Goal: Information Seeking & Learning: Check status

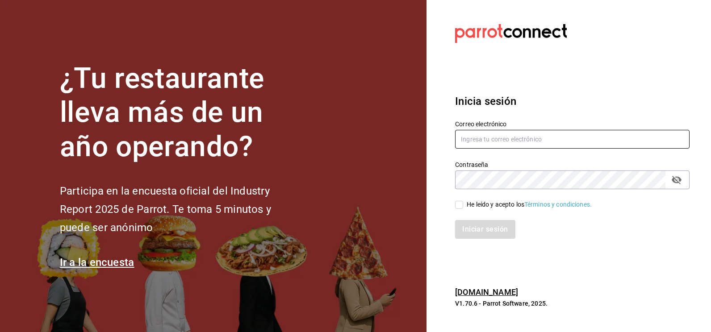
type input "[EMAIL_ADDRESS][DOMAIN_NAME]"
click at [458, 206] on input "He leído y acepto los Términos y condiciones." at bounding box center [459, 205] width 8 height 8
checkbox input "true"
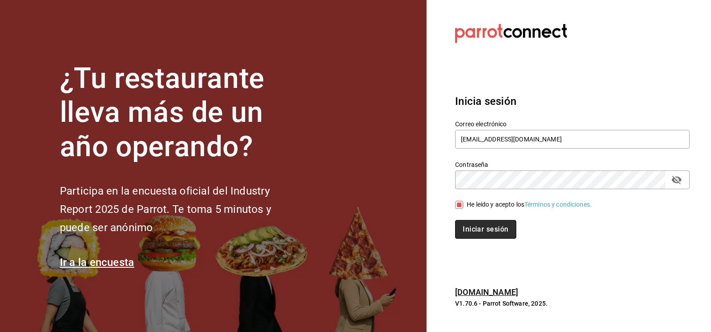
click at [471, 230] on button "Iniciar sesión" at bounding box center [485, 229] width 61 height 19
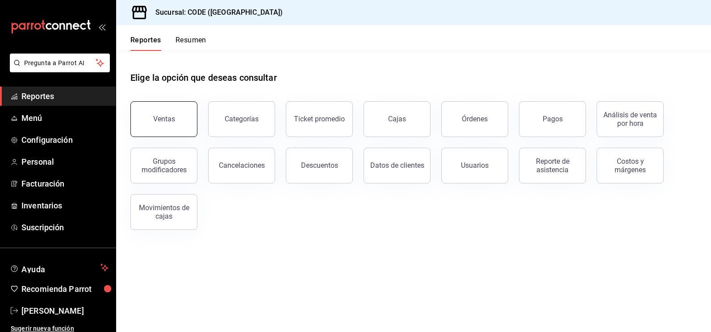
click at [163, 115] on button "Ventas" at bounding box center [163, 119] width 67 height 36
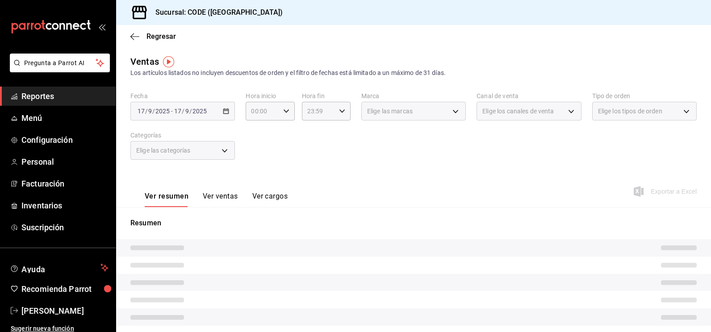
click at [230, 115] on div "2025-09-17 17 / 9 / 2025 - 2025-09-17 17 / 9 / 2025" at bounding box center [182, 111] width 105 height 19
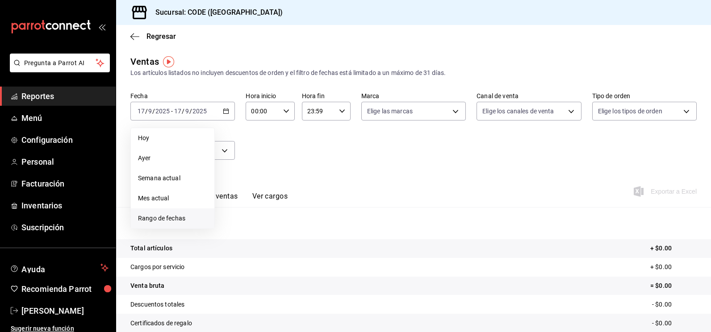
click at [164, 216] on span "Rango de fechas" at bounding box center [172, 218] width 69 height 9
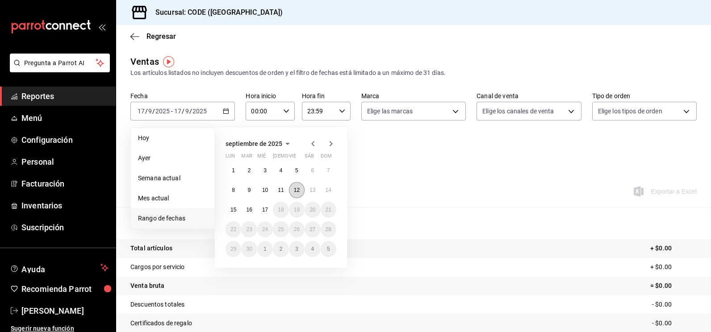
click at [294, 189] on abbr "12" at bounding box center [297, 190] width 6 height 6
click at [311, 189] on abbr "13" at bounding box center [313, 190] width 6 height 6
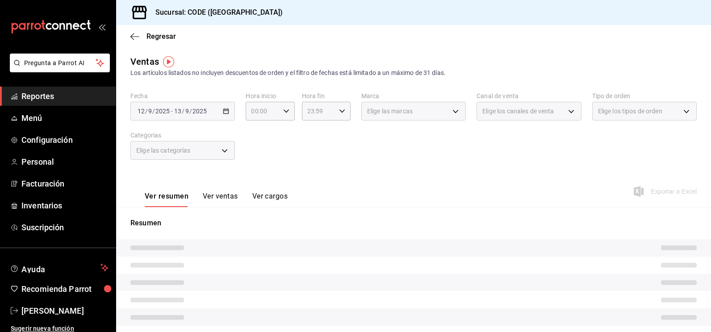
click at [317, 169] on div "Fecha 2025-09-12 12 / 9 / 2025 - 2025-09-13 13 / 9 / 2025 Hora inicio 00:00 Hor…" at bounding box center [413, 131] width 566 height 79
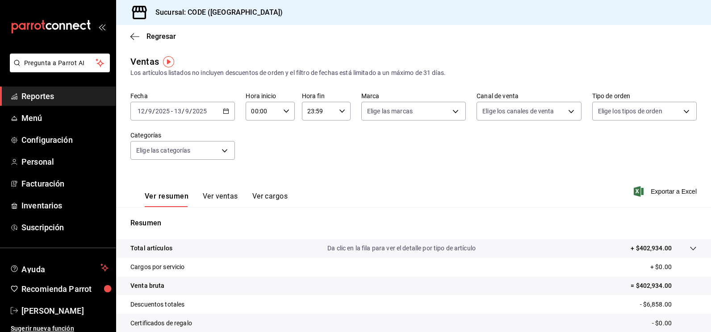
click at [284, 108] on icon "button" at bounding box center [286, 111] width 6 height 6
click at [260, 144] on span "21" at bounding box center [257, 141] width 10 height 7
type input "21:00"
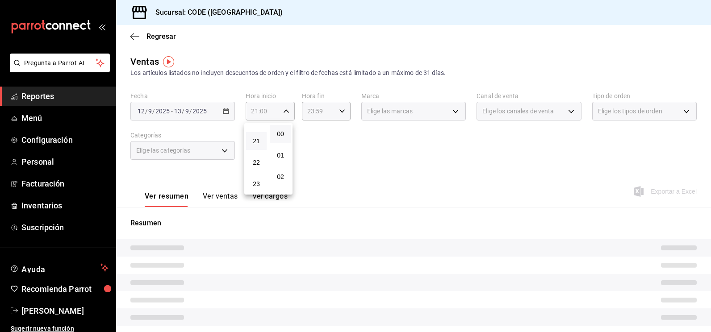
click at [312, 145] on div at bounding box center [355, 166] width 711 height 332
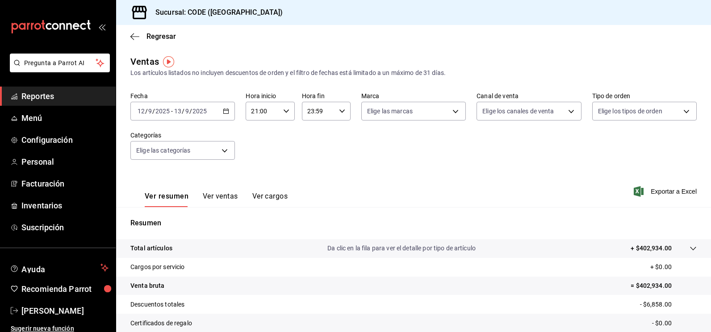
click at [339, 111] on icon "button" at bounding box center [342, 111] width 6 height 6
click at [315, 151] on span "09" at bounding box center [312, 151] width 10 height 7
click at [335, 135] on span "00" at bounding box center [336, 133] width 10 height 7
type input "09:00"
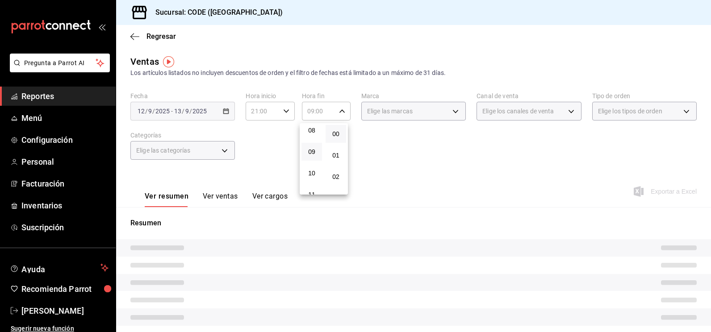
click at [412, 122] on div at bounding box center [355, 166] width 711 height 332
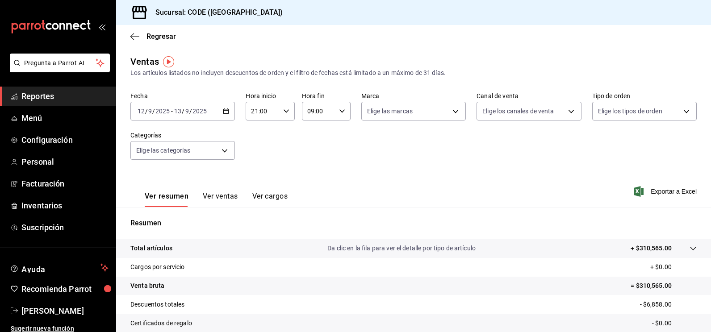
click at [422, 111] on div "00 01 02 03 04 05 06 07 08 09 10 11 12 13 14 15 16 17 18 19 20 21 22 23 00 01 0…" at bounding box center [355, 168] width 711 height 330
click at [421, 113] on body "Pregunta a Parrot AI Reportes Menú Configuración Personal Facturación Inventari…" at bounding box center [355, 166] width 711 height 332
click at [372, 175] on input "checkbox" at bounding box center [369, 176] width 8 height 8
checkbox input "true"
type input "b4274379-98e3-4a61-b813-167c2f875b9b"
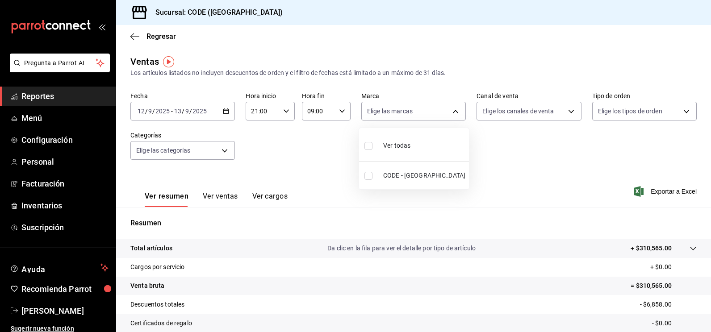
checkbox input "true"
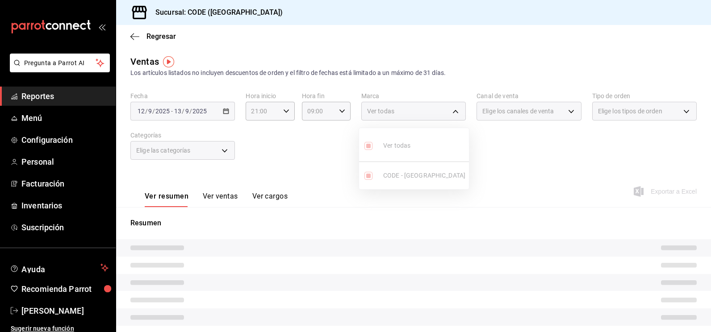
drag, startPoint x: 486, startPoint y: 160, endPoint x: 512, endPoint y: 118, distance: 50.0
click at [488, 159] on div at bounding box center [355, 166] width 711 height 332
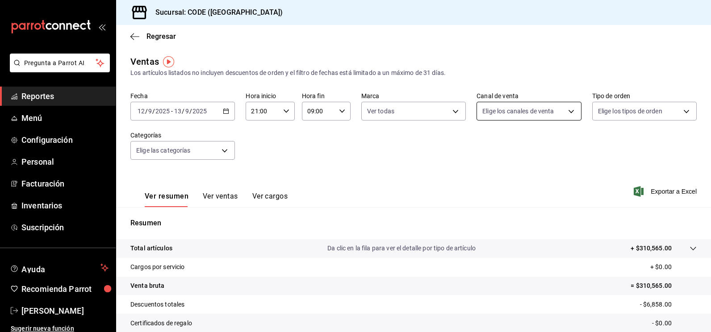
click at [517, 113] on body "Pregunta a Parrot AI Reportes Menú Configuración Personal Facturación Inventari…" at bounding box center [355, 166] width 711 height 332
click at [482, 146] on input "checkbox" at bounding box center [482, 146] width 8 height 8
checkbox input "true"
type input "PARROT,UBER_EATS,RAPPI,DIDI_FOOD,ONLINE"
checkbox input "true"
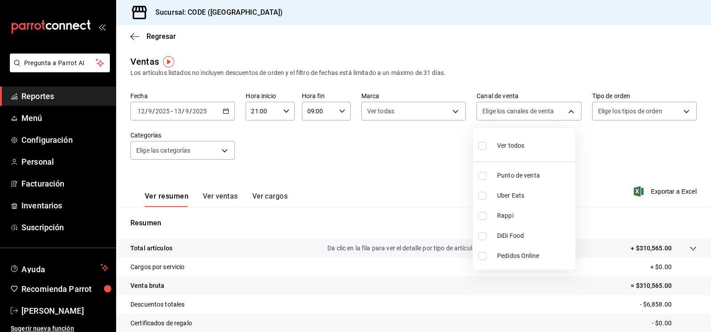
checkbox input "true"
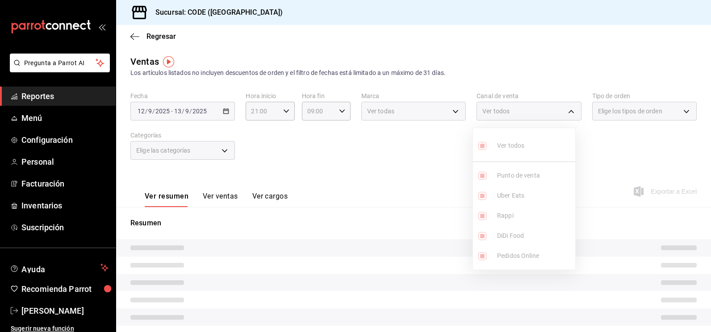
click at [635, 149] on div at bounding box center [355, 166] width 711 height 332
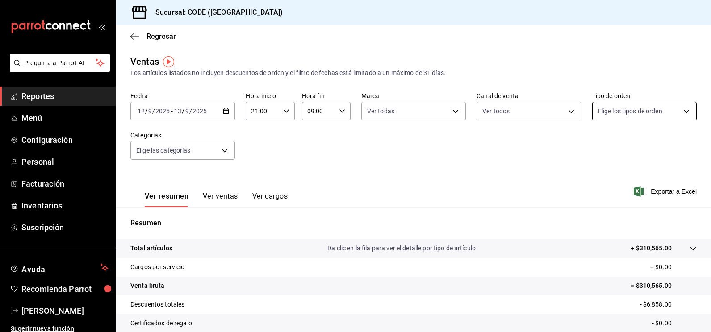
click at [633, 119] on body "Pregunta a Parrot AI Reportes Menú Configuración Personal Facturación Inventari…" at bounding box center [355, 166] width 711 height 332
click at [598, 174] on input "checkbox" at bounding box center [597, 176] width 8 height 8
checkbox input "true"
type input "5e044743-194e-4ac1-a373-21a517007421"
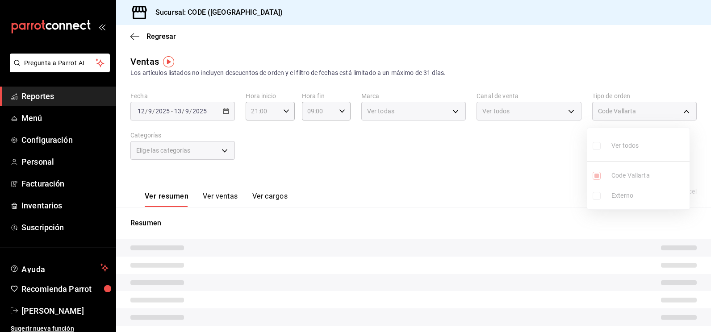
click at [441, 177] on div at bounding box center [355, 166] width 711 height 332
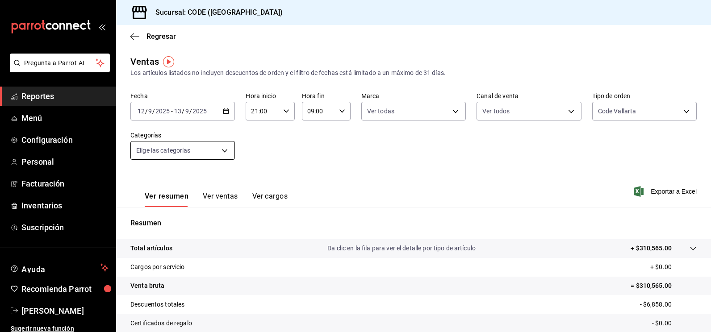
click at [227, 158] on body "Pregunta a Parrot AI Reportes Menú Configuración Personal Facturación Inventari…" at bounding box center [355, 166] width 711 height 332
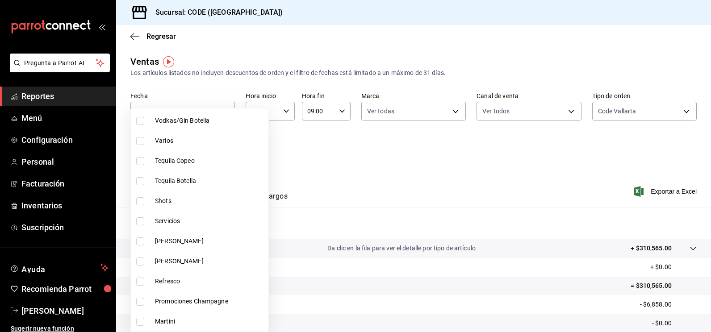
scroll to position [89, 0]
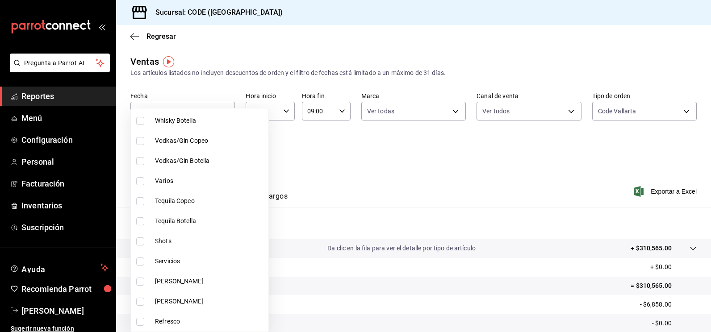
click at [167, 218] on span "Tequila Botella" at bounding box center [210, 221] width 110 height 9
type input "e1433662-a540-4b7b-b21a-b7dc4d057a21"
checkbox input "true"
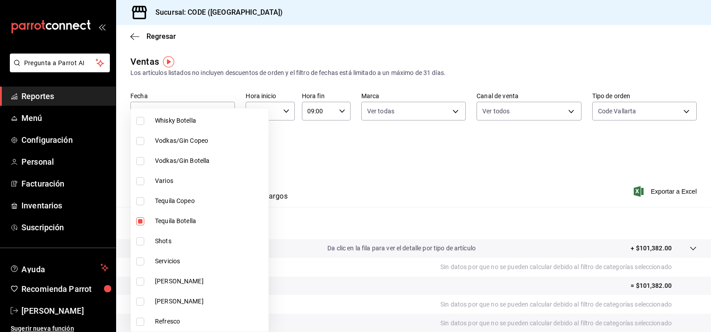
click at [331, 169] on div at bounding box center [355, 166] width 711 height 332
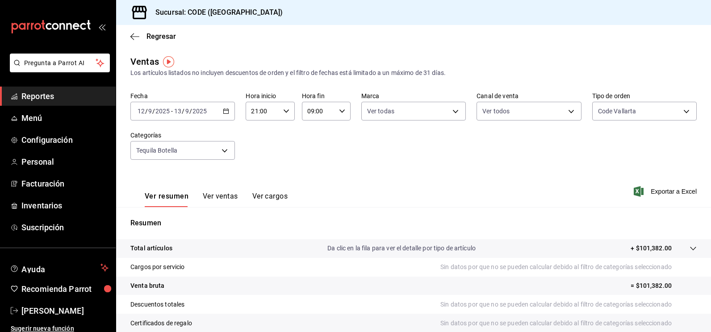
click at [230, 195] on button "Ver ventas" at bounding box center [220, 199] width 35 height 15
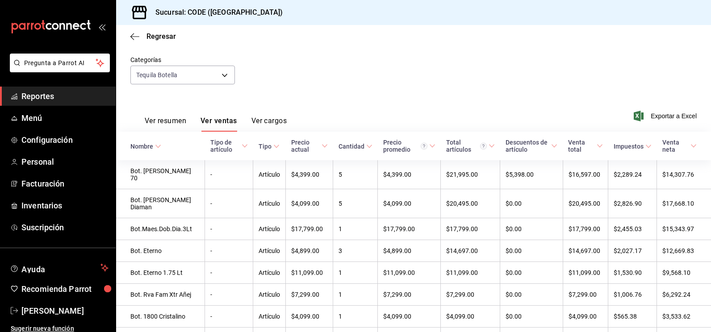
scroll to position [89, 0]
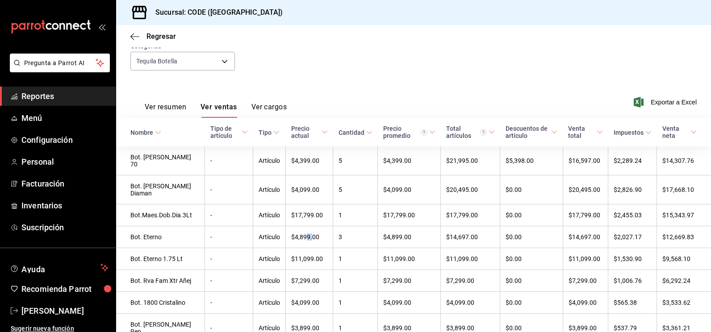
drag, startPoint x: 298, startPoint y: 228, endPoint x: 305, endPoint y: 226, distance: 7.1
click at [304, 227] on td "$4,899.00" at bounding box center [309, 238] width 47 height 22
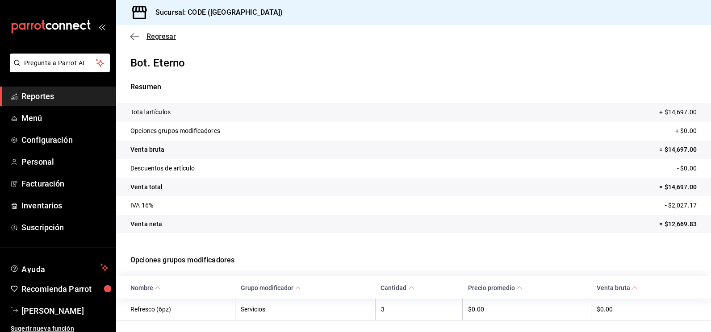
click at [164, 38] on span "Regresar" at bounding box center [161, 36] width 29 height 8
click at [135, 38] on icon "button" at bounding box center [134, 37] width 9 height 8
click at [261, 49] on main "Regresar Bot. Eterno Resumen Total artículos + $14,697.00 Opciones grupos modif…" at bounding box center [413, 190] width 595 height 331
click at [167, 37] on span "Regresar" at bounding box center [161, 36] width 29 height 8
click at [158, 38] on span "Regresar" at bounding box center [161, 36] width 29 height 8
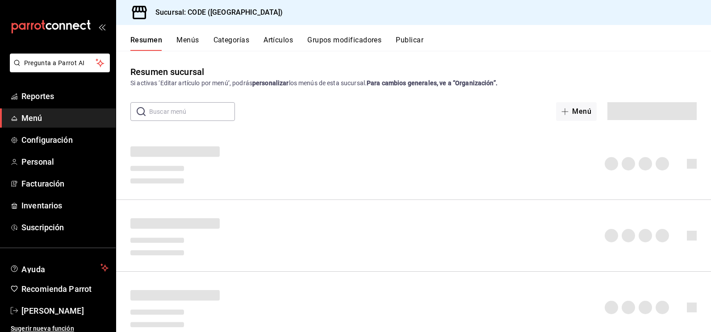
click at [160, 36] on button "Resumen" at bounding box center [146, 43] width 32 height 15
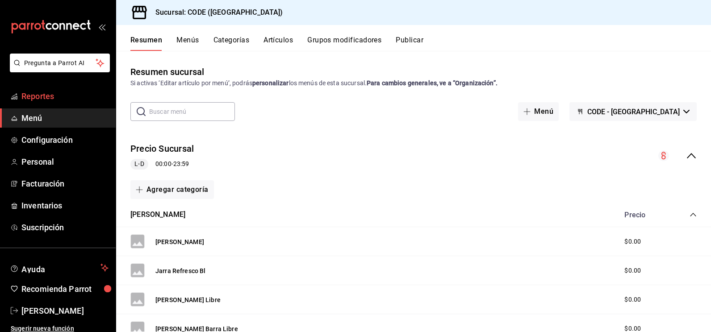
click at [45, 93] on span "Reportes" at bounding box center [64, 96] width 87 height 12
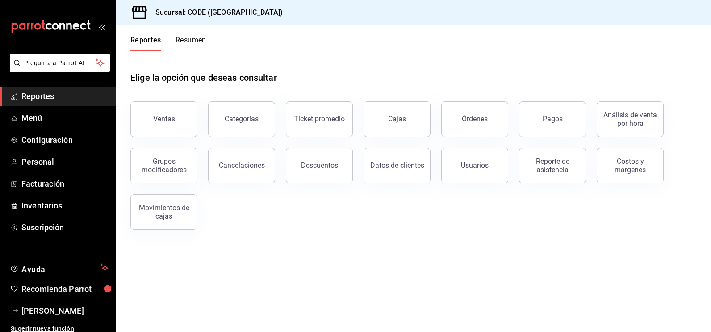
click at [191, 115] on button "Ventas" at bounding box center [163, 119] width 67 height 36
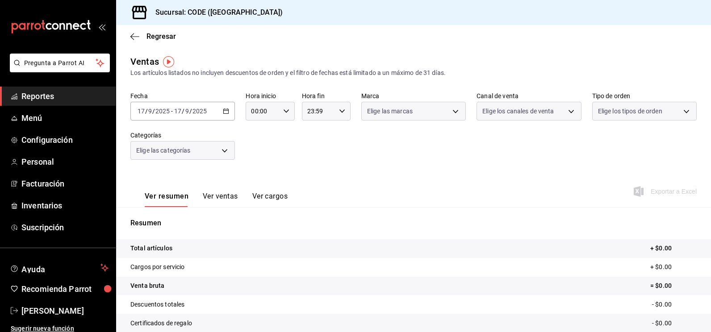
click at [209, 112] on div "2025-09-17 17 / 9 / 2025 - 2025-09-17 17 / 9 / 2025" at bounding box center [182, 111] width 105 height 19
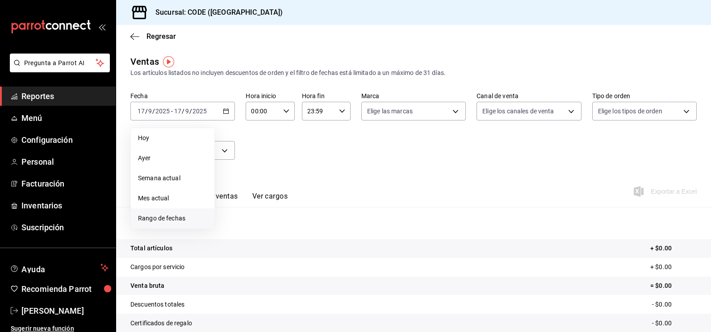
click at [165, 220] on span "Rango de fechas" at bounding box center [172, 218] width 69 height 9
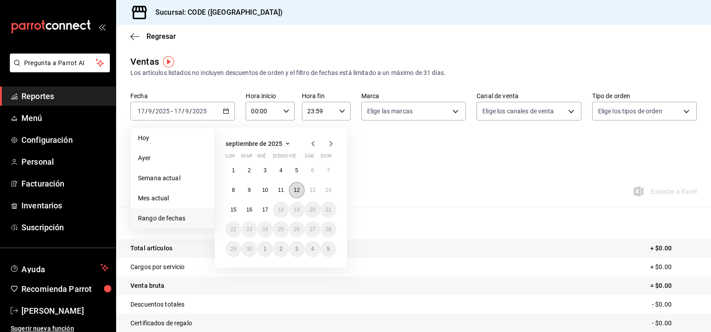
click at [301, 193] on button "12" at bounding box center [297, 190] width 16 height 16
click at [311, 191] on abbr "13" at bounding box center [313, 190] width 6 height 6
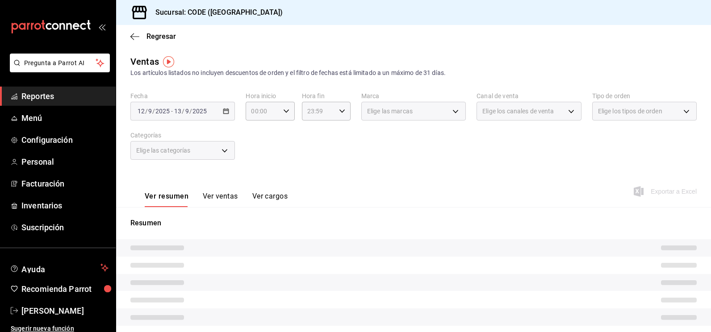
click at [360, 169] on div "Fecha 2025-09-12 12 / 9 / 2025 - 2025-09-13 13 / 9 / 2025 Hora inicio 00:00 Hor…" at bounding box center [413, 131] width 566 height 79
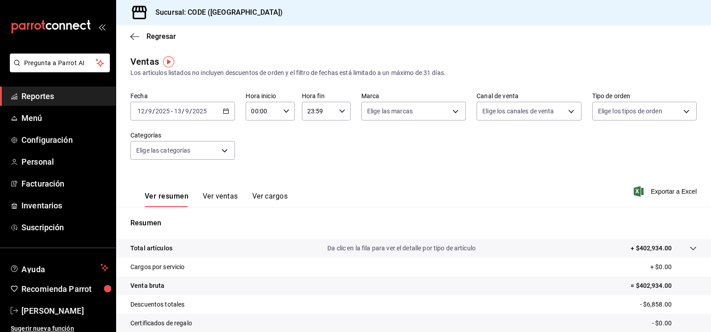
click at [285, 110] on icon "button" at bounding box center [286, 111] width 6 height 6
click at [252, 146] on button "21" at bounding box center [256, 141] width 21 height 18
type input "21:00"
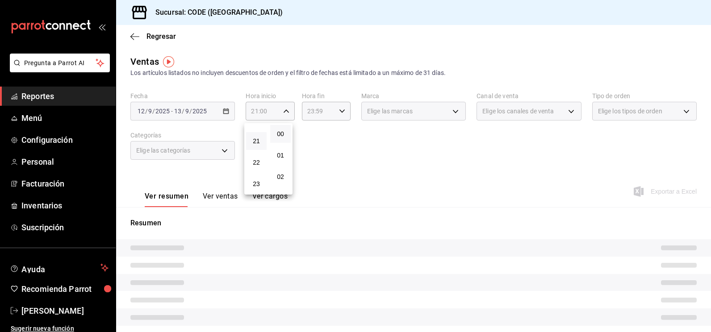
click at [350, 161] on div at bounding box center [355, 166] width 711 height 332
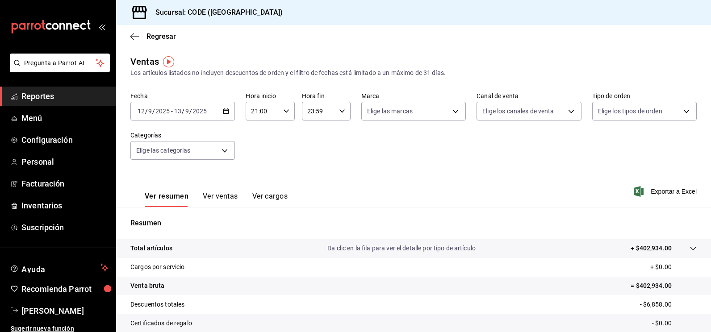
click at [339, 113] on icon "button" at bounding box center [342, 111] width 6 height 6
click at [318, 188] on button "21" at bounding box center [312, 186] width 21 height 18
click at [397, 150] on div at bounding box center [355, 166] width 711 height 332
click at [340, 112] on \(Stroke\) "button" at bounding box center [342, 110] width 5 height 3
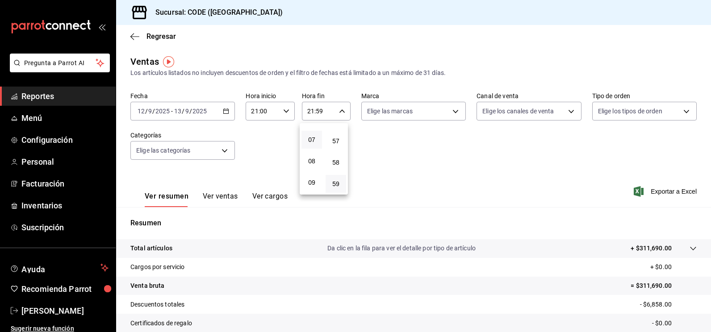
scroll to position [130, 0]
drag, startPoint x: 313, startPoint y: 170, endPoint x: 318, endPoint y: 171, distance: 4.6
click at [313, 170] on button "08" at bounding box center [312, 175] width 21 height 18
type input "08:59"
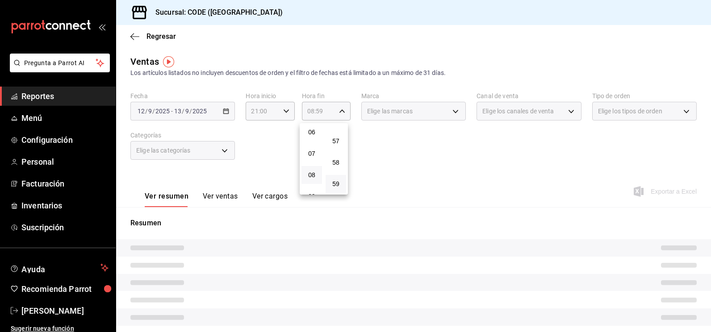
click at [368, 158] on div at bounding box center [355, 166] width 711 height 332
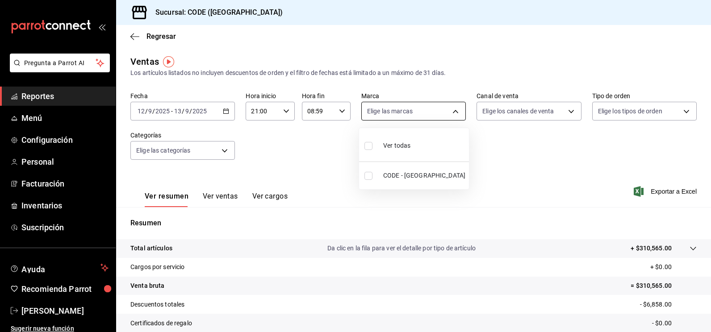
click at [394, 108] on body "Pregunta a Parrot AI Reportes Menú Configuración Personal Facturación Inventari…" at bounding box center [355, 166] width 711 height 332
click at [366, 179] on input "checkbox" at bounding box center [369, 176] width 8 height 8
checkbox input "true"
type input "b4274379-98e3-4a61-b813-167c2f875b9b"
checkbox input "true"
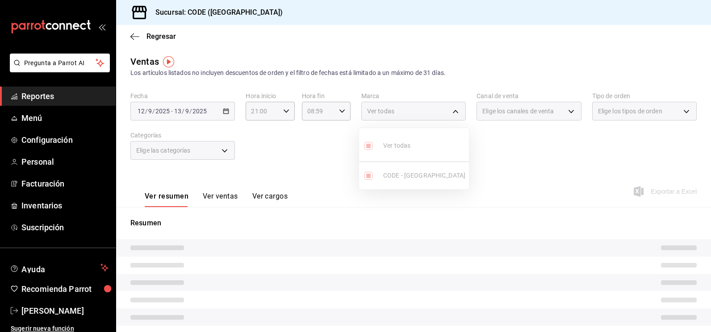
click at [495, 162] on div at bounding box center [355, 166] width 711 height 332
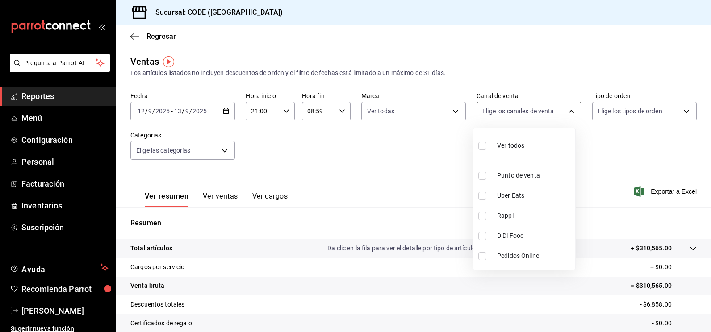
click at [513, 113] on body "Pregunta a Parrot AI Reportes Menú Configuración Personal Facturación Inventari…" at bounding box center [355, 166] width 711 height 332
click at [485, 176] on input "checkbox" at bounding box center [482, 176] width 8 height 8
checkbox input "true"
type input "PARROT"
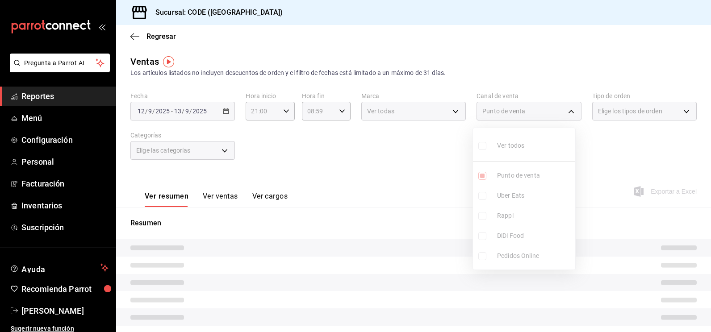
click at [600, 168] on div at bounding box center [355, 166] width 711 height 332
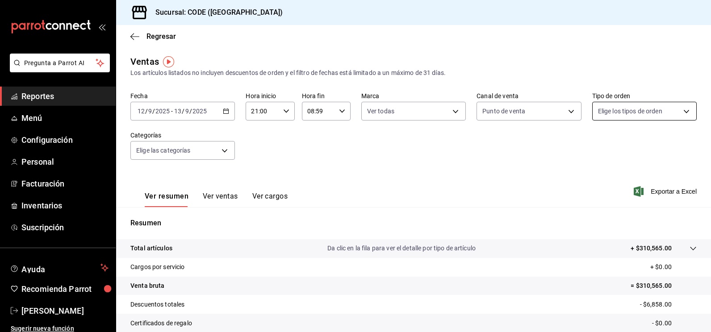
click at [621, 120] on body "Pregunta a Parrot AI Reportes Menú Configuración Personal Facturación Inventari…" at bounding box center [355, 166] width 711 height 332
click at [595, 174] on input "checkbox" at bounding box center [597, 176] width 8 height 8
checkbox input "true"
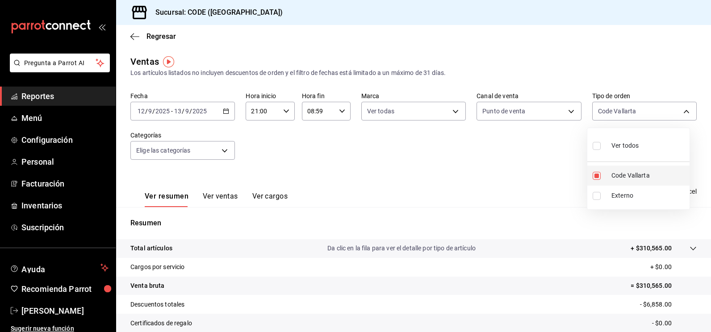
type input "5e044743-194e-4ac1-a373-21a517007421"
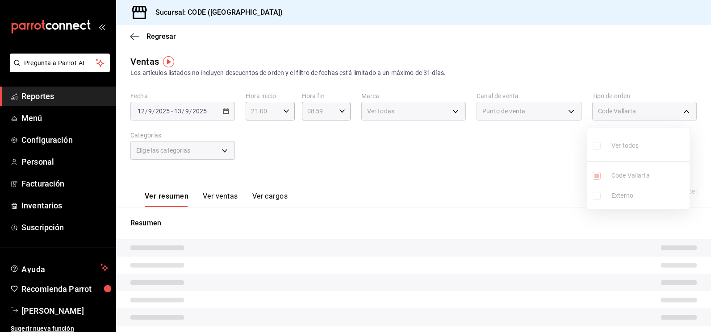
drag, startPoint x: 507, startPoint y: 171, endPoint x: 306, endPoint y: 176, distance: 200.2
click at [505, 171] on div at bounding box center [355, 166] width 711 height 332
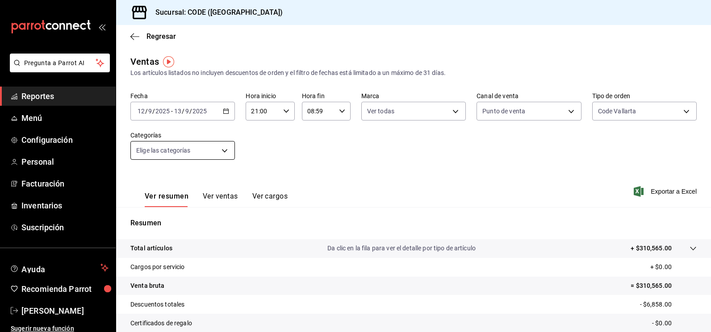
click at [214, 153] on body "Pregunta a Parrot AI Reportes Menú Configuración Personal Facturación Inventari…" at bounding box center [355, 166] width 711 height 332
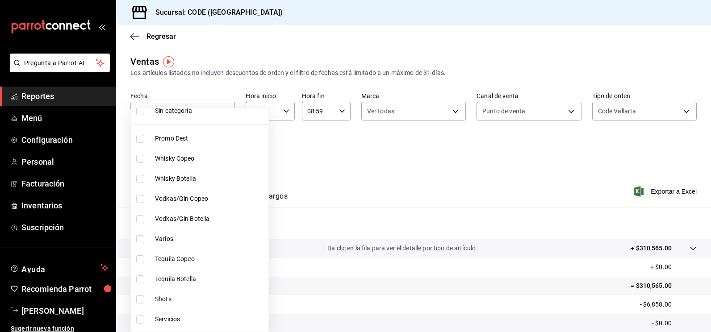
scroll to position [45, 0]
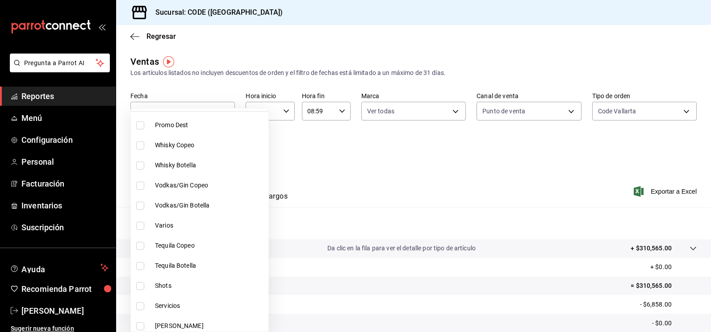
click at [161, 264] on span "Tequila Botella" at bounding box center [210, 265] width 110 height 9
type input "e1433662-a540-4b7b-b21a-b7dc4d057a21"
checkbox input "true"
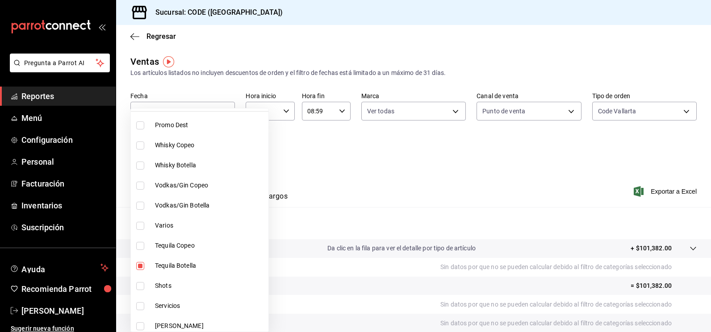
click at [346, 159] on div at bounding box center [355, 166] width 711 height 332
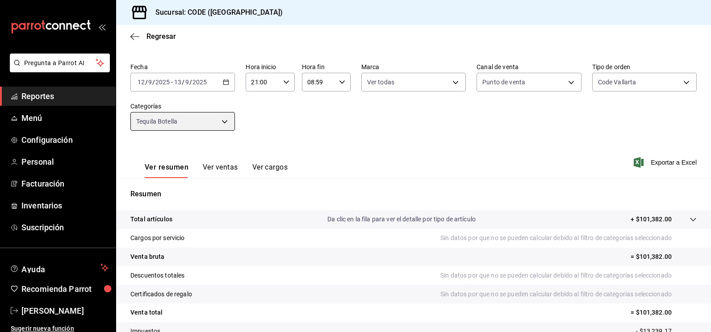
scroll to position [45, 0]
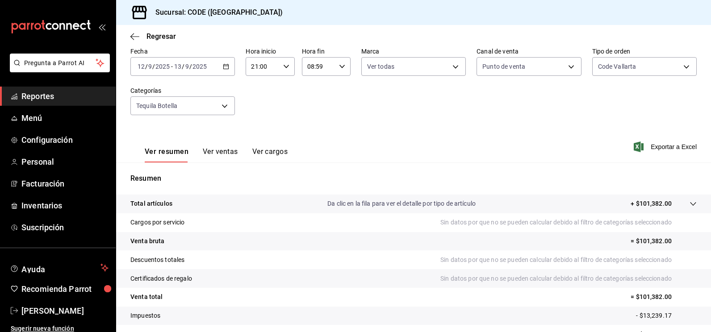
click at [213, 153] on button "Ver ventas" at bounding box center [220, 154] width 35 height 15
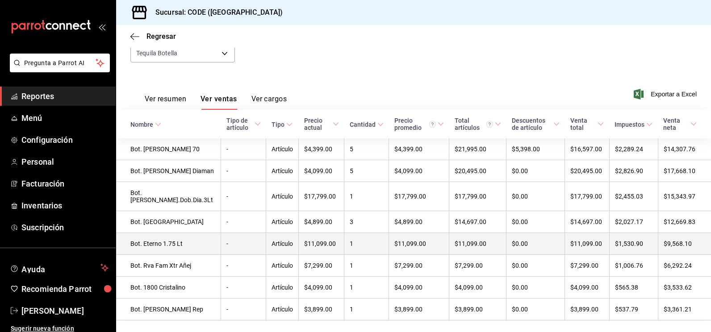
scroll to position [112, 0]
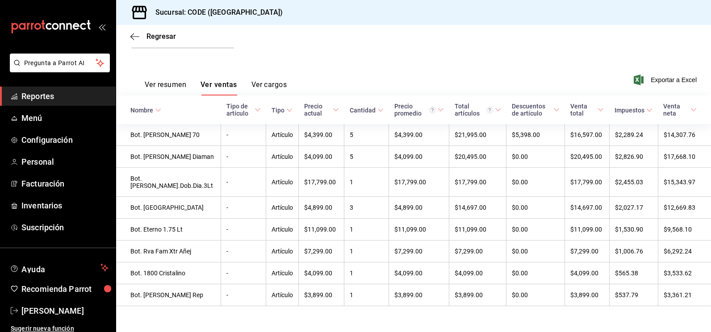
click at [485, 65] on div "Ver resumen Ver ventas Ver cargos Exportar a Excel" at bounding box center [413, 77] width 595 height 37
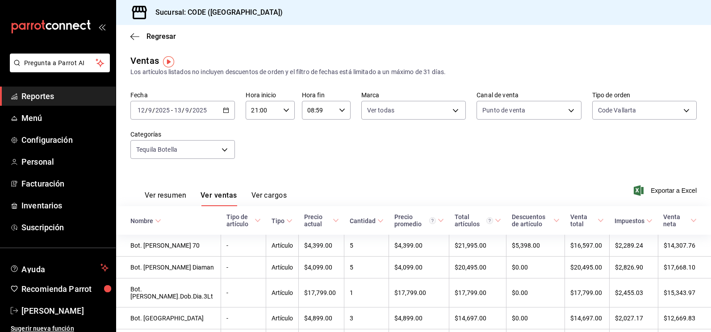
scroll to position [0, 0]
click at [212, 111] on div "2025-09-12 12 / 9 / 2025 - 2025-09-13 13 / 9 / 2025" at bounding box center [182, 111] width 105 height 19
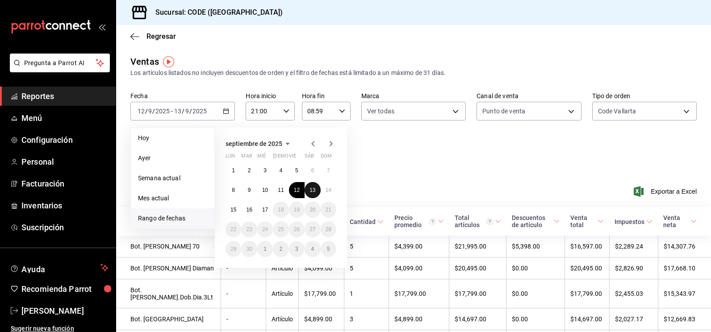
click at [313, 191] on abbr "13" at bounding box center [313, 190] width 6 height 6
click at [327, 193] on abbr "14" at bounding box center [329, 190] width 6 height 6
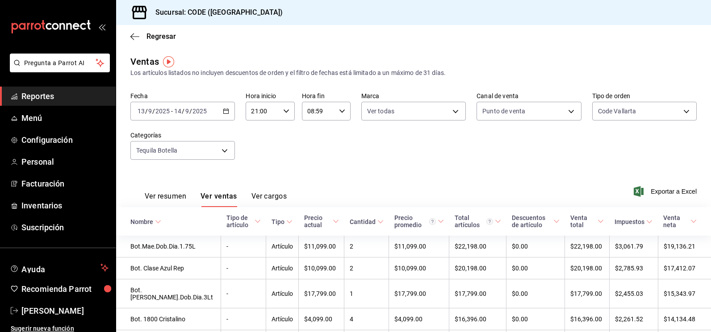
click at [218, 114] on div "2025-09-13 13 / 9 / 2025 - 2025-09-14 14 / 9 / 2025" at bounding box center [182, 111] width 105 height 19
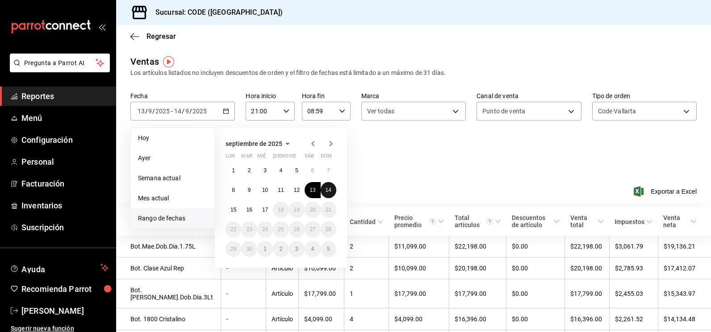
click at [325, 190] on button "14" at bounding box center [329, 190] width 16 height 16
click at [238, 208] on button "15" at bounding box center [234, 210] width 16 height 16
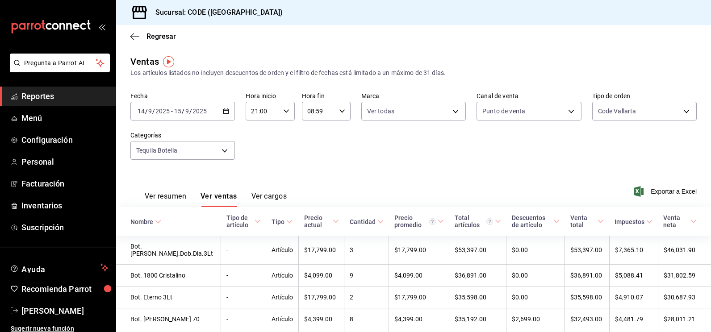
click at [340, 111] on icon "button" at bounding box center [342, 111] width 6 height 6
click at [315, 175] on span "10" at bounding box center [312, 176] width 10 height 7
type input "10:59"
click at [289, 143] on div at bounding box center [355, 166] width 711 height 332
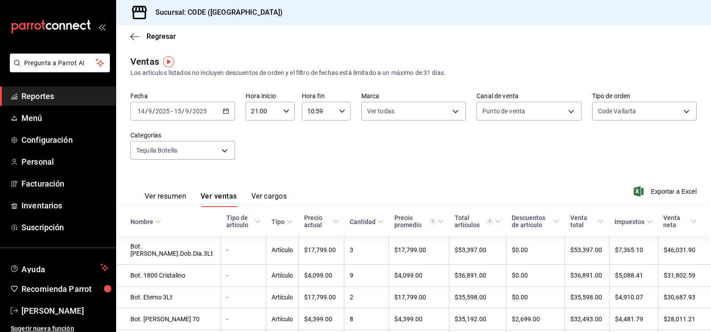
click at [331, 169] on div "Fecha 2025-09-14 14 / 9 / 2025 - 2025-09-15 15 / 9 / 2025 Hora inicio 21:00 Hor…" at bounding box center [413, 131] width 566 height 79
click at [482, 170] on div "Fecha 2025-09-14 14 / 9 / 2025 - 2025-09-15 15 / 9 / 2025 Hora inicio 21:00 Hor…" at bounding box center [413, 131] width 566 height 79
drag, startPoint x: 310, startPoint y: 176, endPoint x: 223, endPoint y: 122, distance: 102.3
click at [311, 176] on div "Ver resumen Ver ventas Ver cargos Exportar a Excel" at bounding box center [413, 189] width 595 height 37
click at [151, 39] on span "Regresar" at bounding box center [161, 36] width 29 height 8
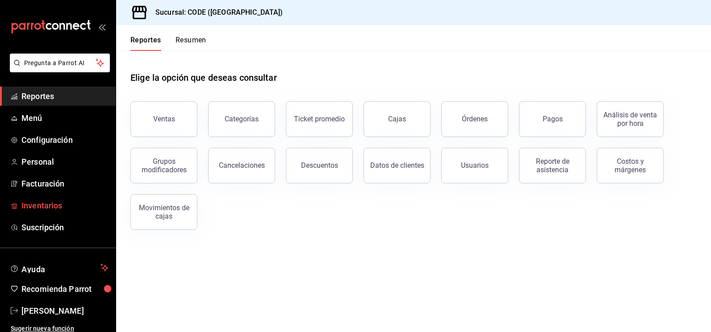
click at [48, 210] on span "Inventarios" at bounding box center [64, 206] width 87 height 12
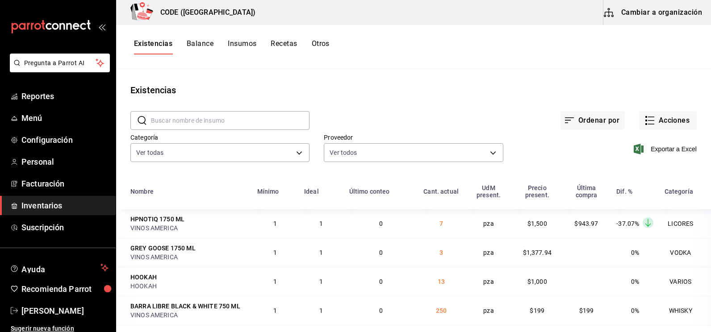
click at [600, 150] on div "Exportar a Excel" at bounding box center [599, 142] width 193 height 46
click at [414, 117] on div "Ordenar por Acciones" at bounding box center [503, 113] width 387 height 33
drag, startPoint x: 246, startPoint y: 79, endPoint x: 240, endPoint y: 61, distance: 18.8
click at [246, 83] on main "Existencias ​ ​ Ordenar por Acciones Categoría Ver todas 7625fb74-ce78-458f-b8a…" at bounding box center [413, 197] width 595 height 257
click at [302, 92] on div "Existencias" at bounding box center [413, 90] width 595 height 13
